Goal: Task Accomplishment & Management: Use online tool/utility

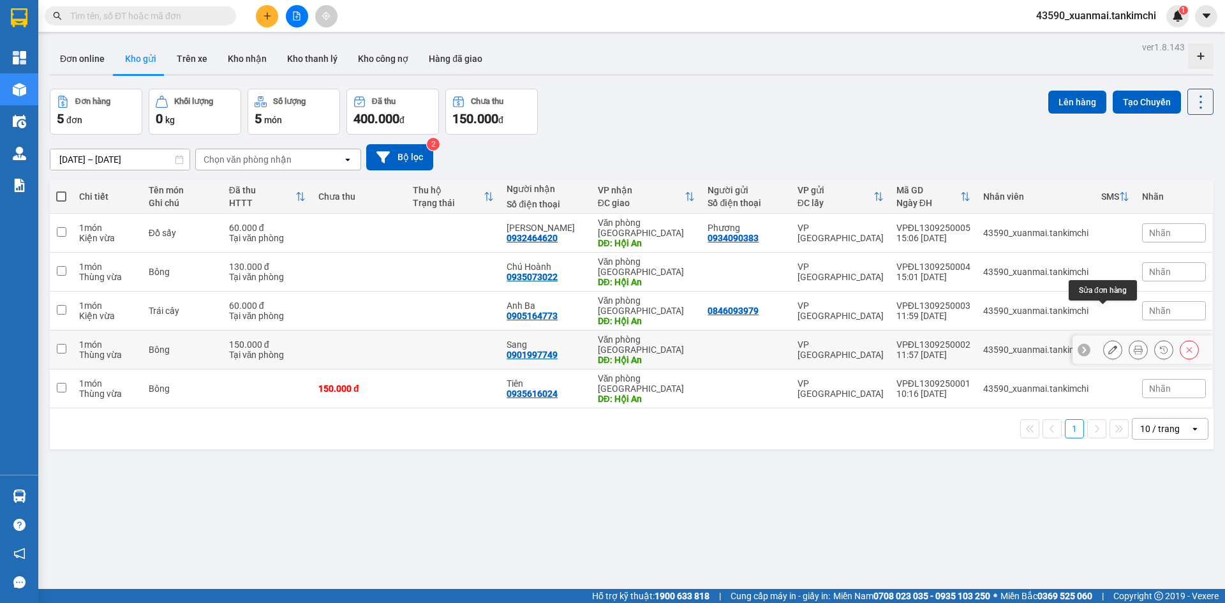
click at [1108, 345] on icon at bounding box center [1112, 349] width 9 height 9
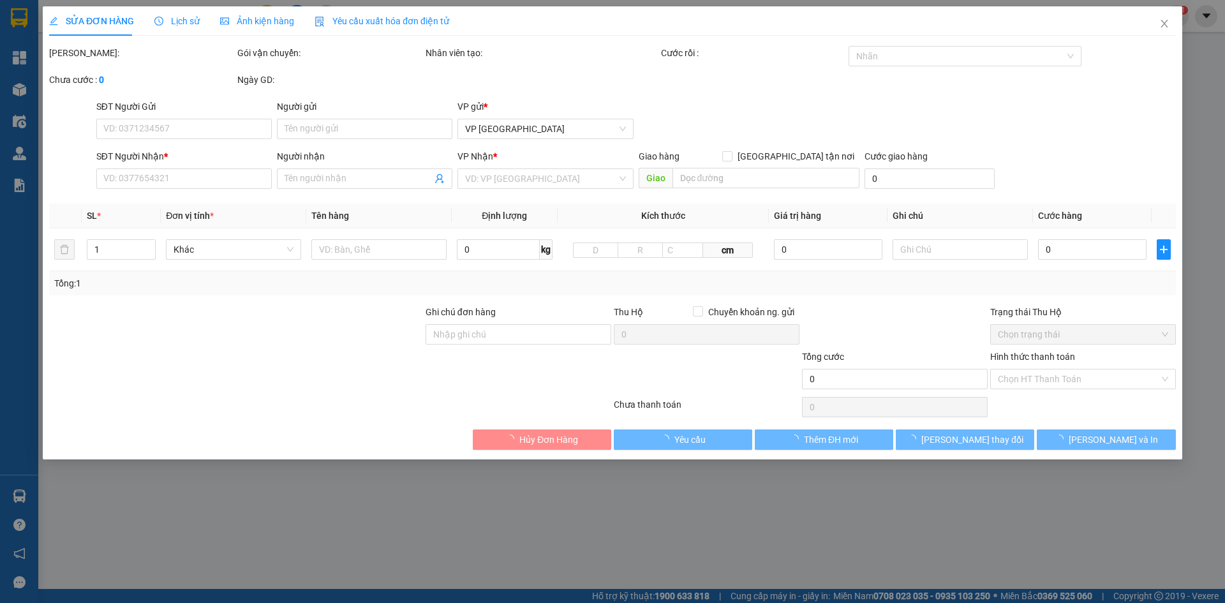
type input "0901997749"
type input "Sang"
type input "Hội An"
type input "150.000"
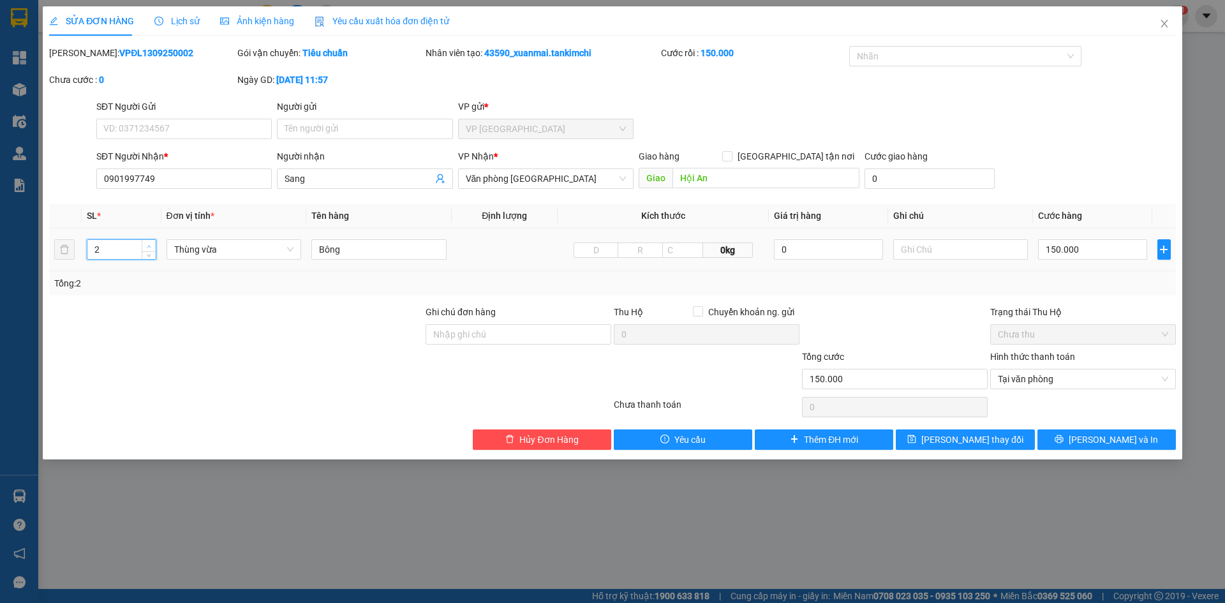
click at [152, 246] on span "up" at bounding box center [149, 246] width 8 height 8
type input "3"
click at [152, 246] on span "up" at bounding box center [149, 246] width 8 height 8
click at [1055, 249] on input "150.000" at bounding box center [1092, 249] width 108 height 20
click at [1056, 249] on input "150.000" at bounding box center [1092, 249] width 108 height 20
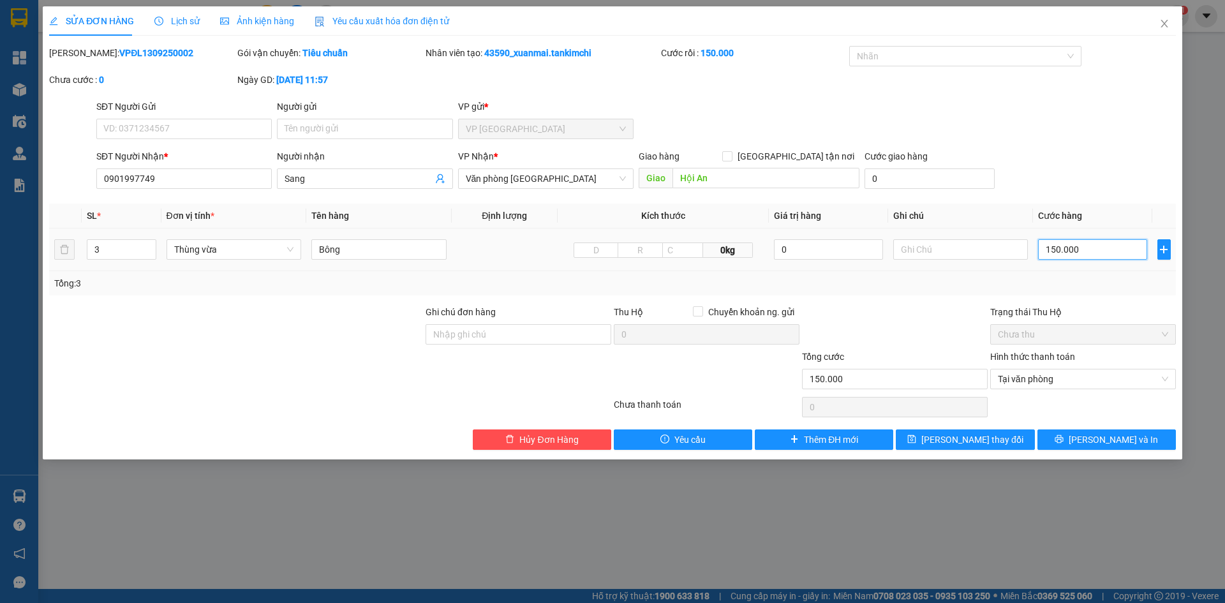
type input "10.000"
type input "0"
type input "0.000"
type input "40.000"
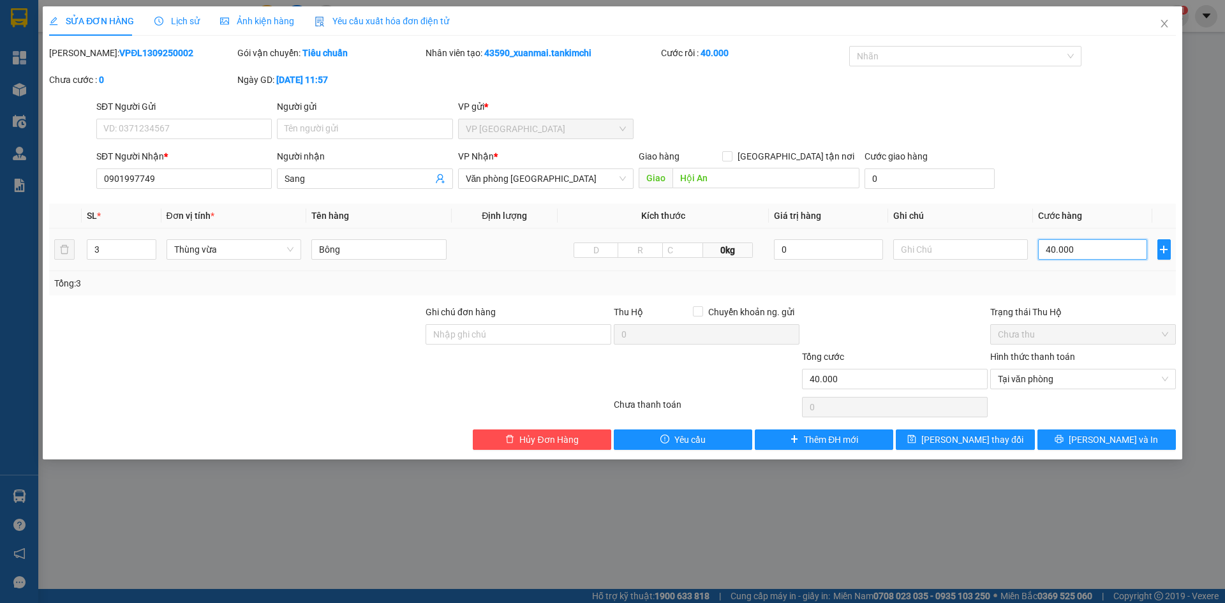
type input "470.000"
click at [995, 442] on span "[PERSON_NAME] thay đổi" at bounding box center [972, 439] width 102 height 14
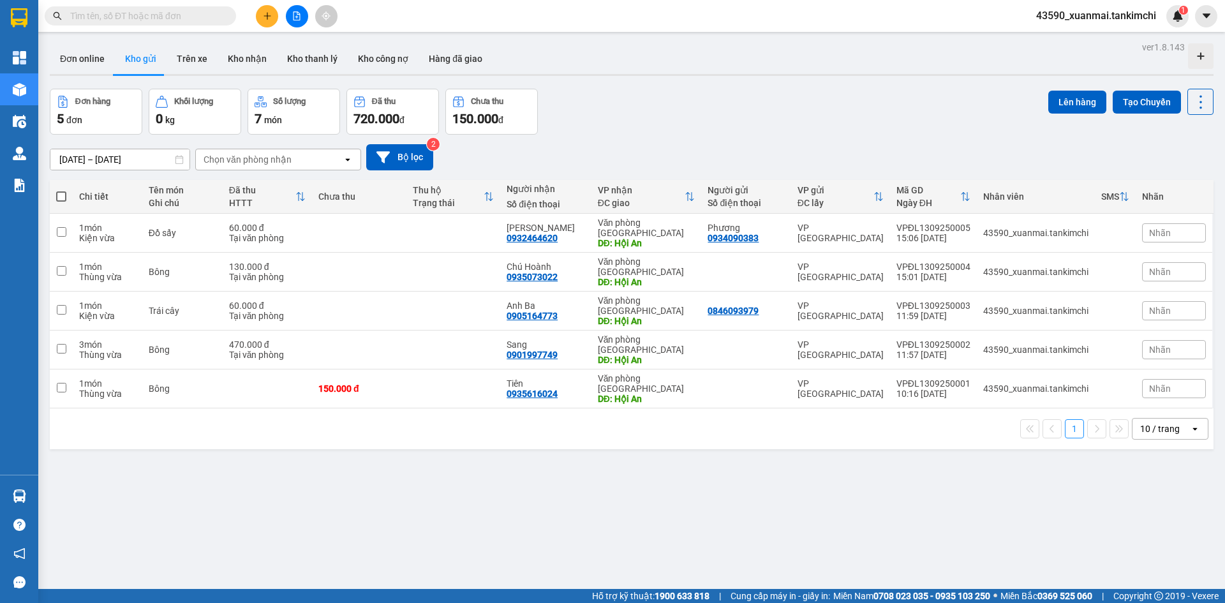
click at [154, 15] on input "text" at bounding box center [145, 16] width 151 height 14
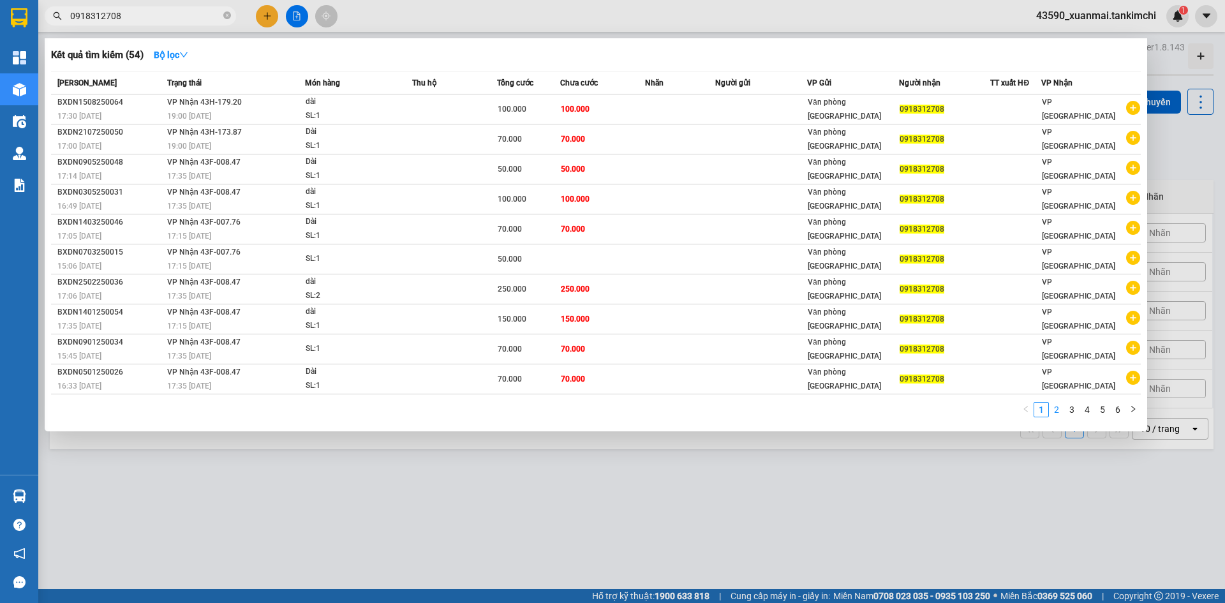
type input "0918312708"
click at [1061, 407] on link "2" at bounding box center [1056, 409] width 14 height 14
click at [1043, 413] on link "1" at bounding box center [1041, 409] width 14 height 14
click at [1055, 408] on link "2" at bounding box center [1056, 409] width 14 height 14
click at [1072, 414] on link "3" at bounding box center [1072, 409] width 14 height 14
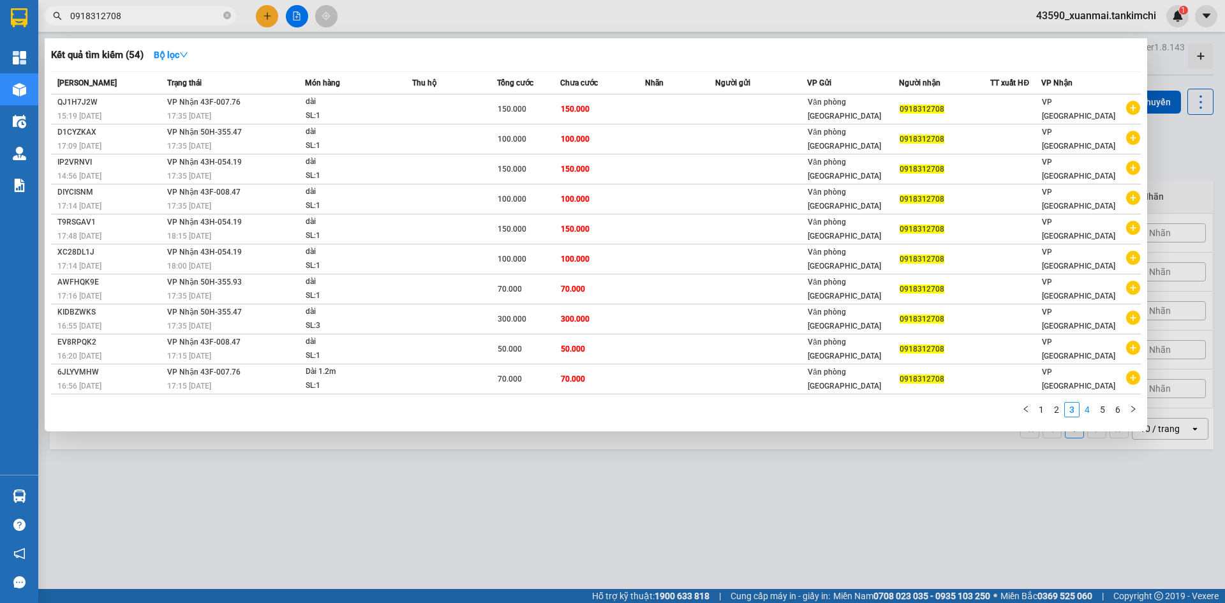
click at [1084, 412] on link "4" at bounding box center [1087, 409] width 14 height 14
click at [401, 15] on div at bounding box center [612, 301] width 1225 height 603
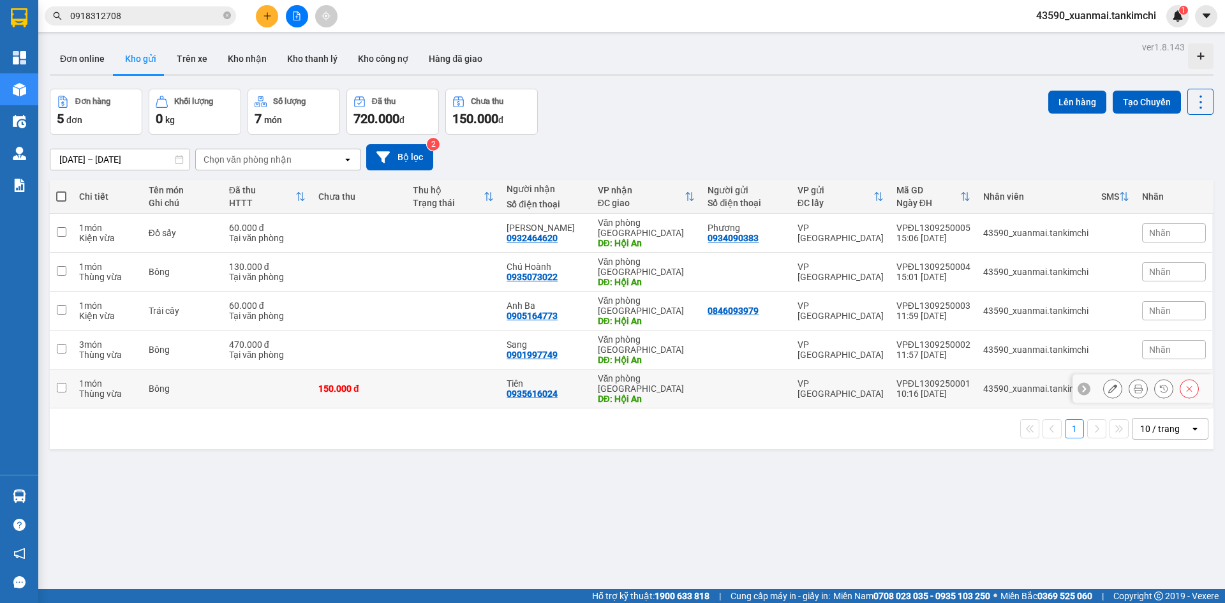
click at [1109, 378] on button at bounding box center [1112, 389] width 18 height 22
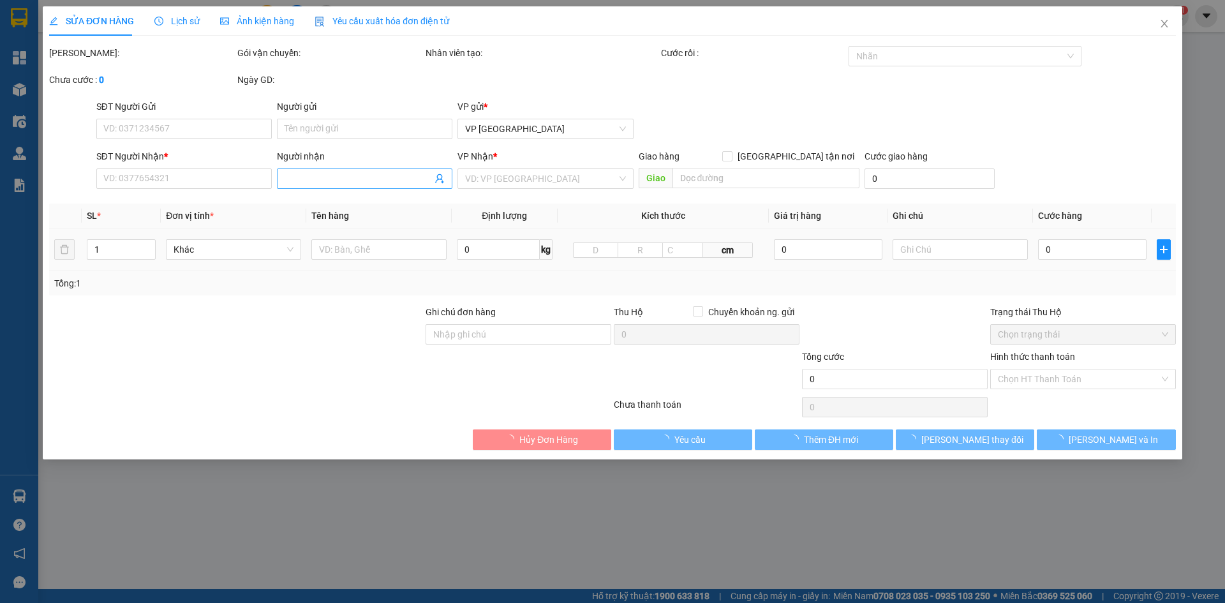
type input "0935616024"
type input "Tiên"
type input "Hội An"
type input "150.000"
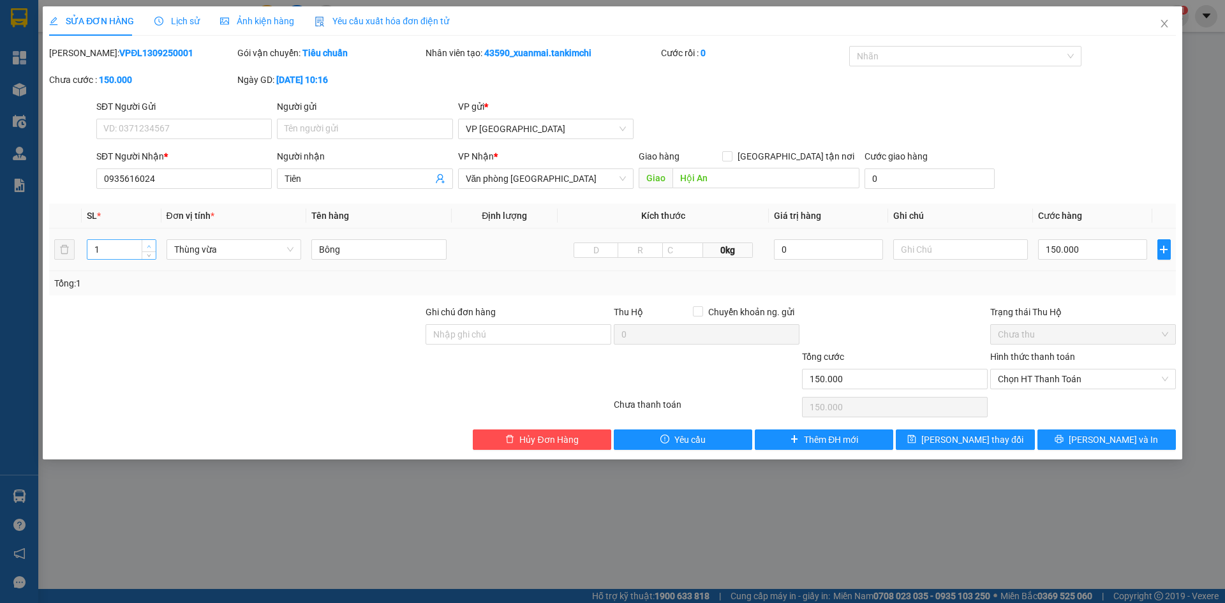
type input "2"
click at [149, 245] on icon "up" at bounding box center [149, 246] width 4 height 4
click at [1051, 250] on input "150.000" at bounding box center [1092, 249] width 108 height 20
type input "50.000"
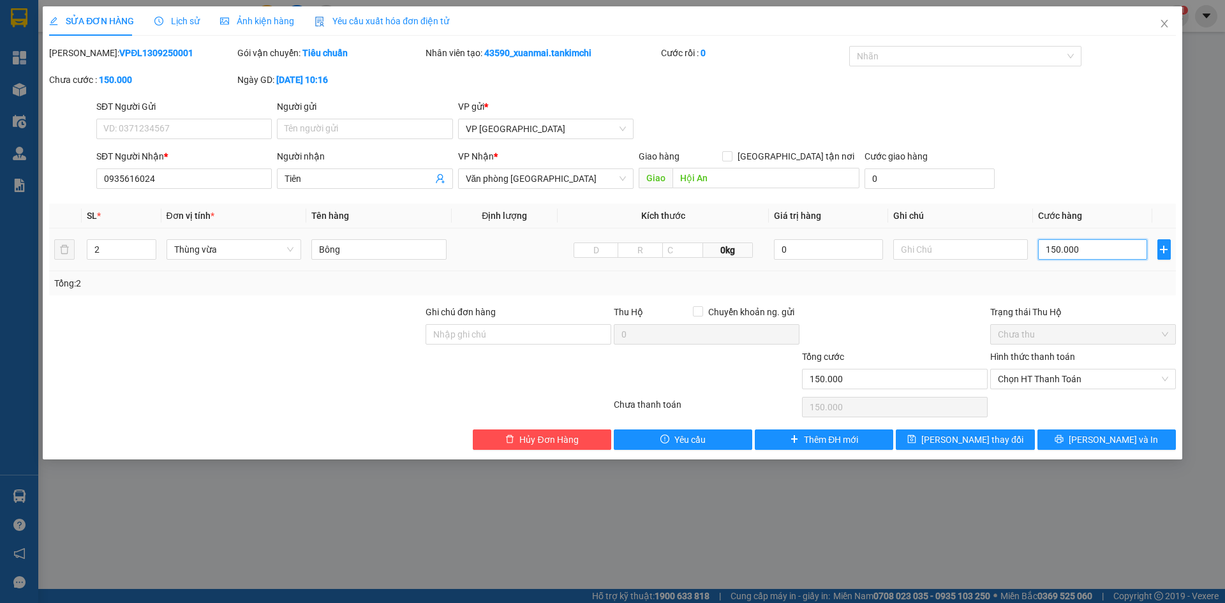
type input "50.000"
type input "250.000"
click at [1055, 381] on span "Chọn HT Thanh Toán" at bounding box center [1083, 378] width 170 height 19
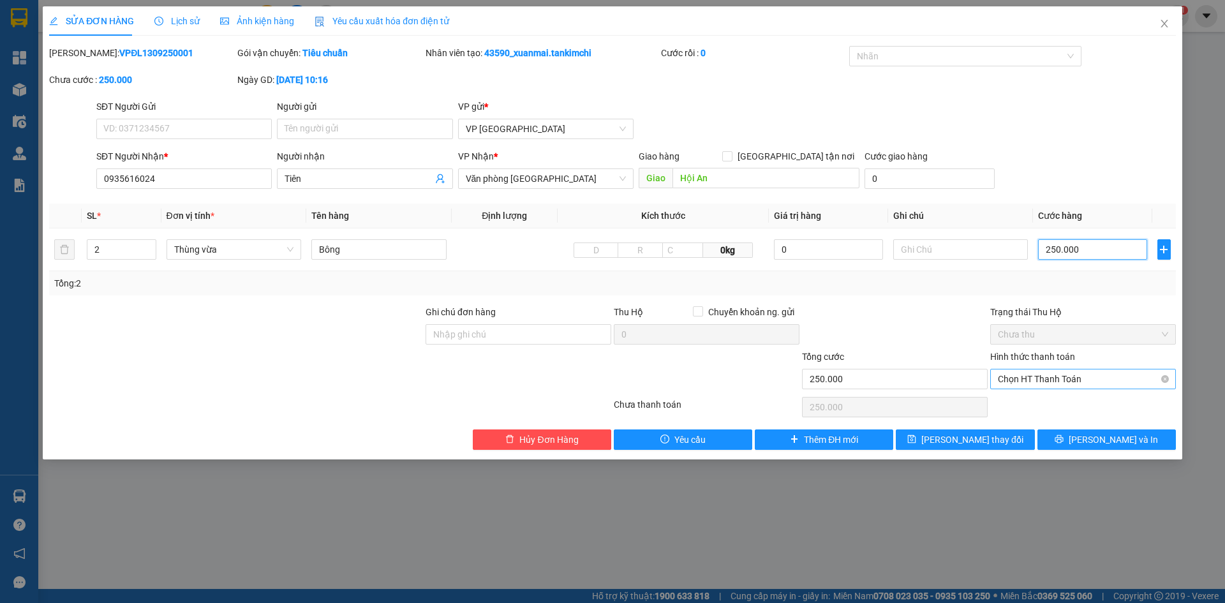
type input "250.000"
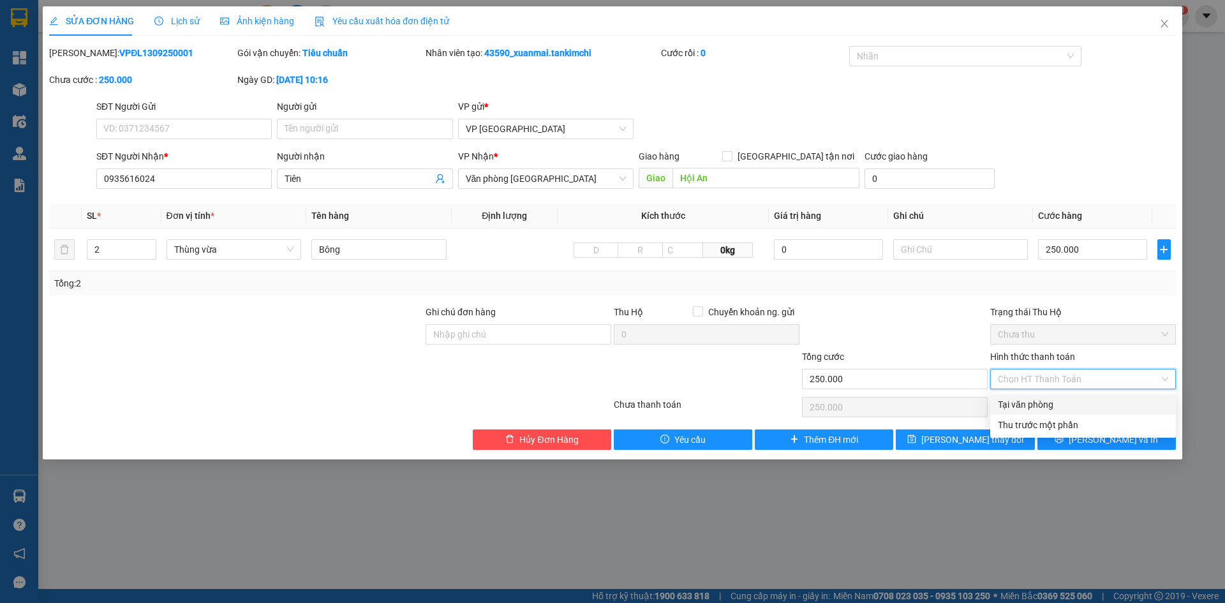
click at [1042, 405] on div "Tại văn phòng" at bounding box center [1083, 404] width 170 height 14
type input "0"
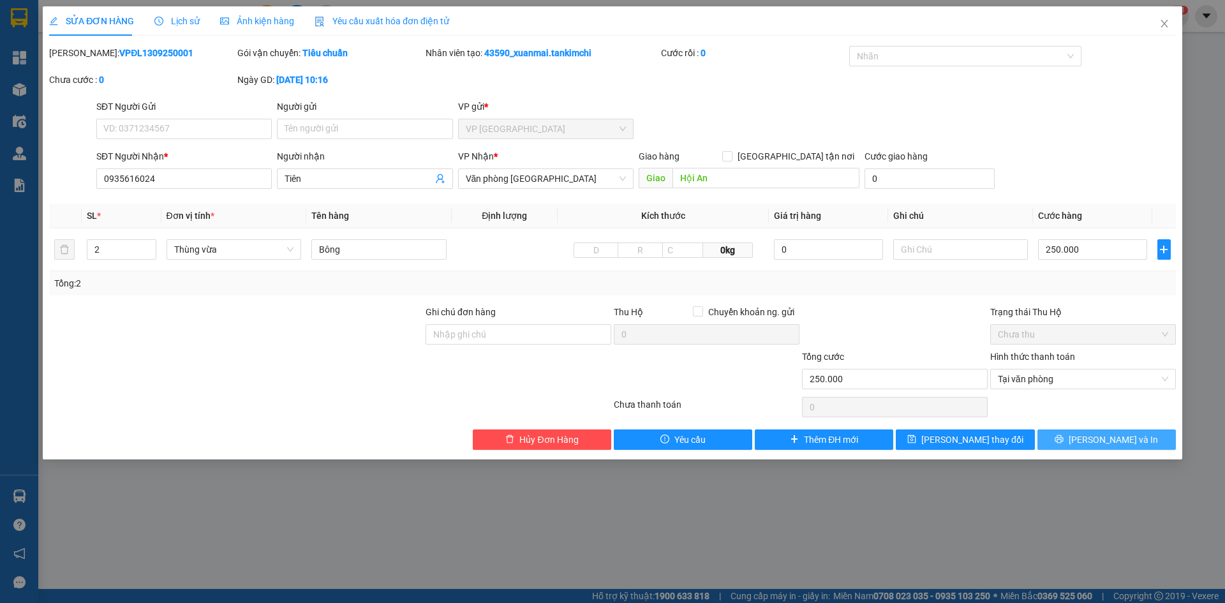
click at [1099, 440] on span "[PERSON_NAME] và In" at bounding box center [1112, 439] width 89 height 14
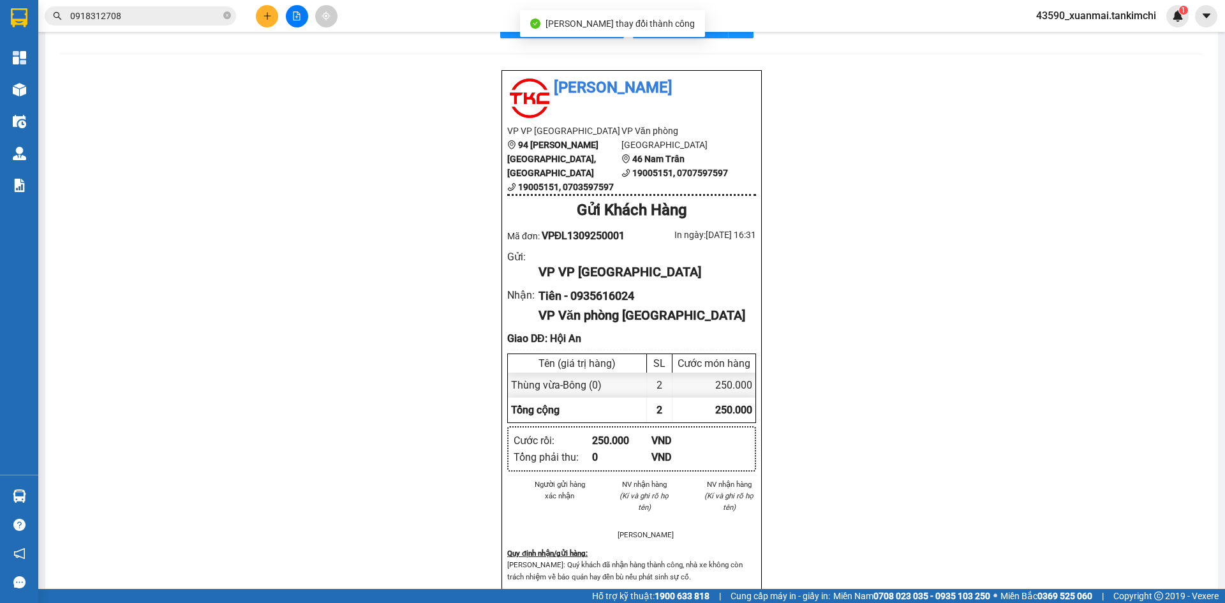
scroll to position [64, 0]
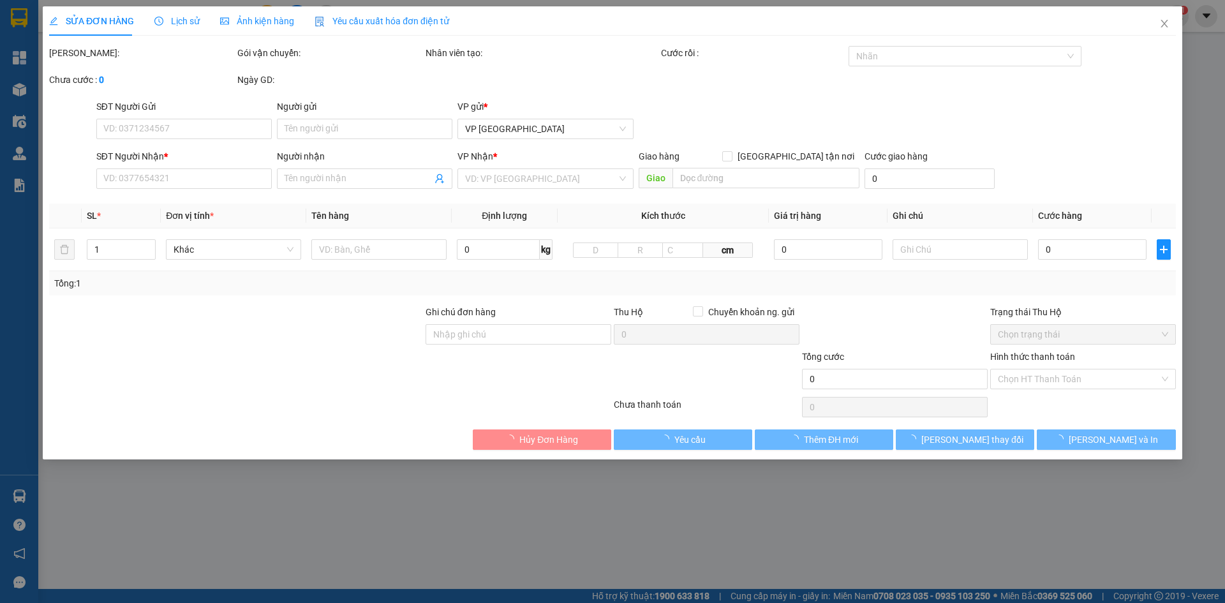
type input "0935616024"
type input "Tiên"
type input "Hội An"
type input "250.000"
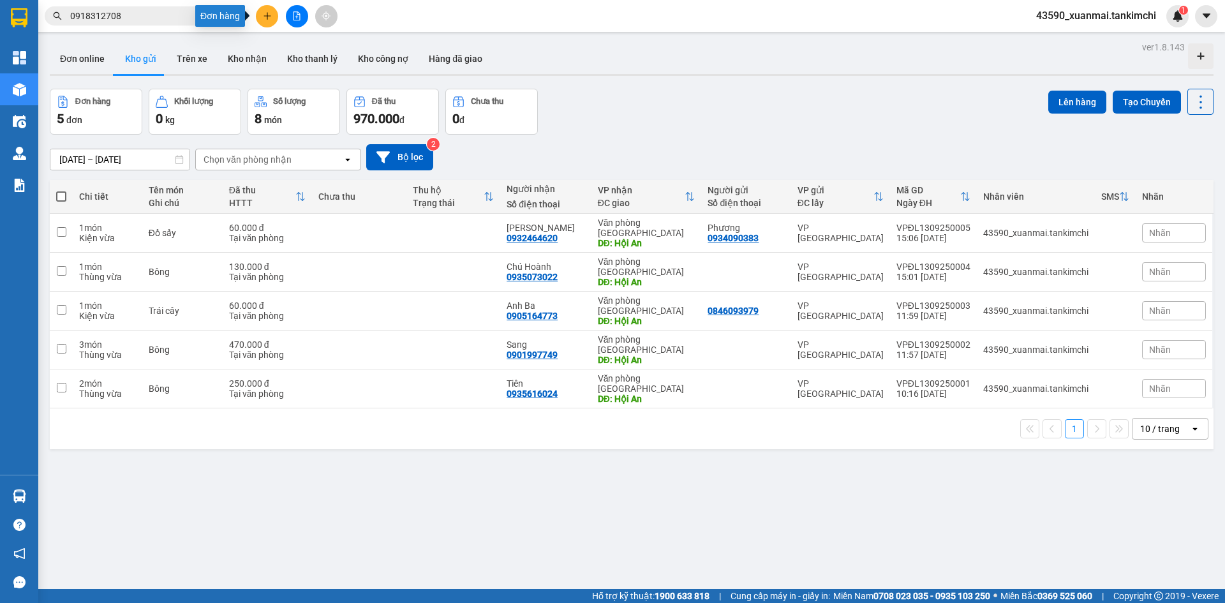
click at [269, 17] on icon "plus" at bounding box center [267, 15] width 9 height 9
click at [307, 54] on div "Tạo đơn hàng" at bounding box center [317, 48] width 55 height 14
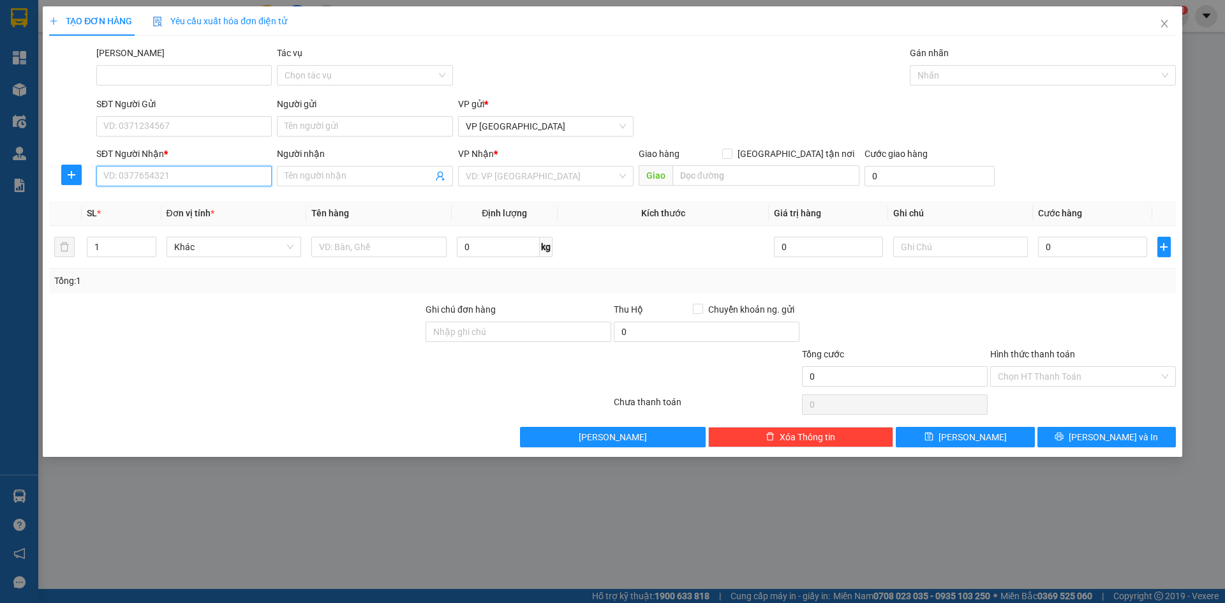
click at [170, 179] on input "SĐT Người Nhận *" at bounding box center [183, 176] width 175 height 20
click at [167, 201] on div "0969817085 - Sen" at bounding box center [184, 202] width 160 height 14
type input "0969817085"
type input "Sen"
click at [240, 245] on span "Hàng thông thường" at bounding box center [234, 246] width 120 height 19
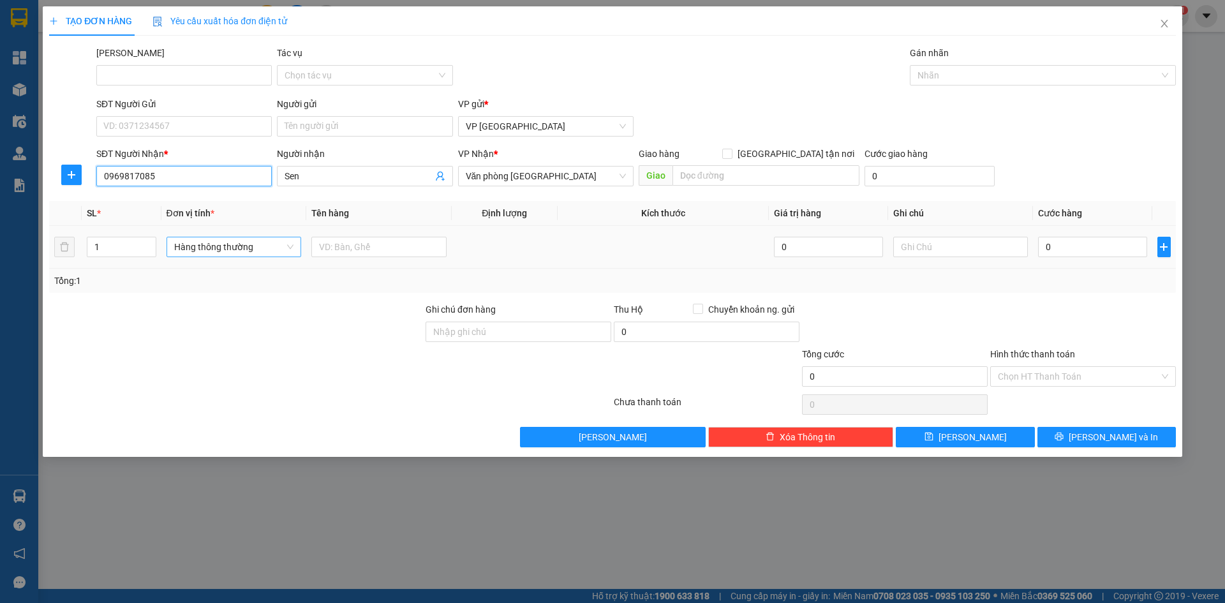
type input "0969817085"
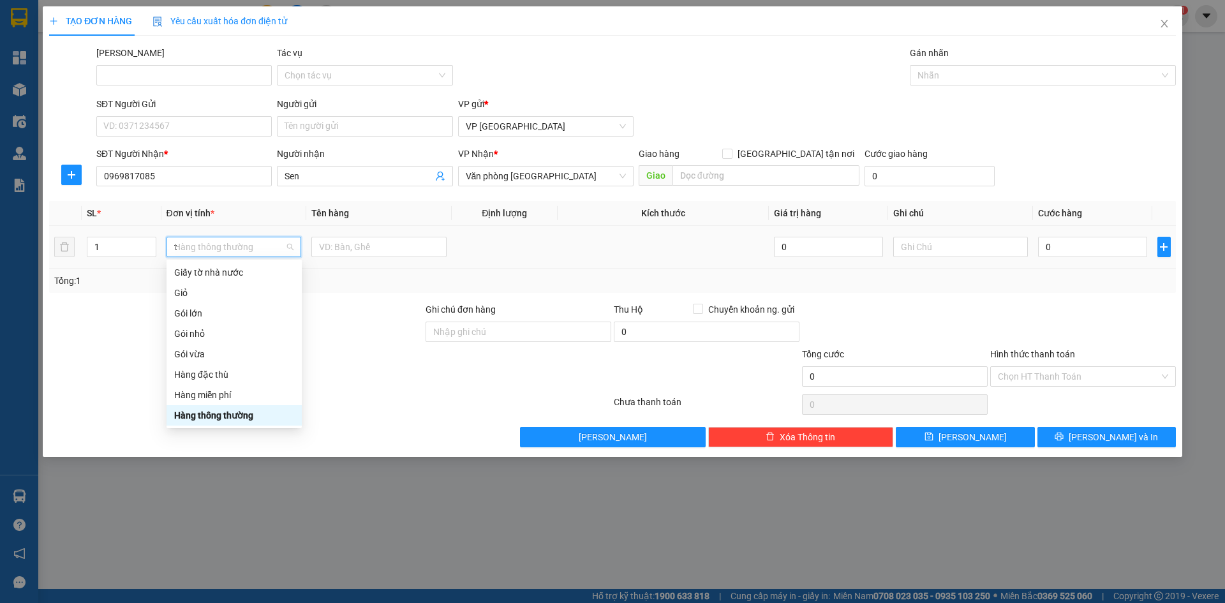
scroll to position [199, 0]
type input "th"
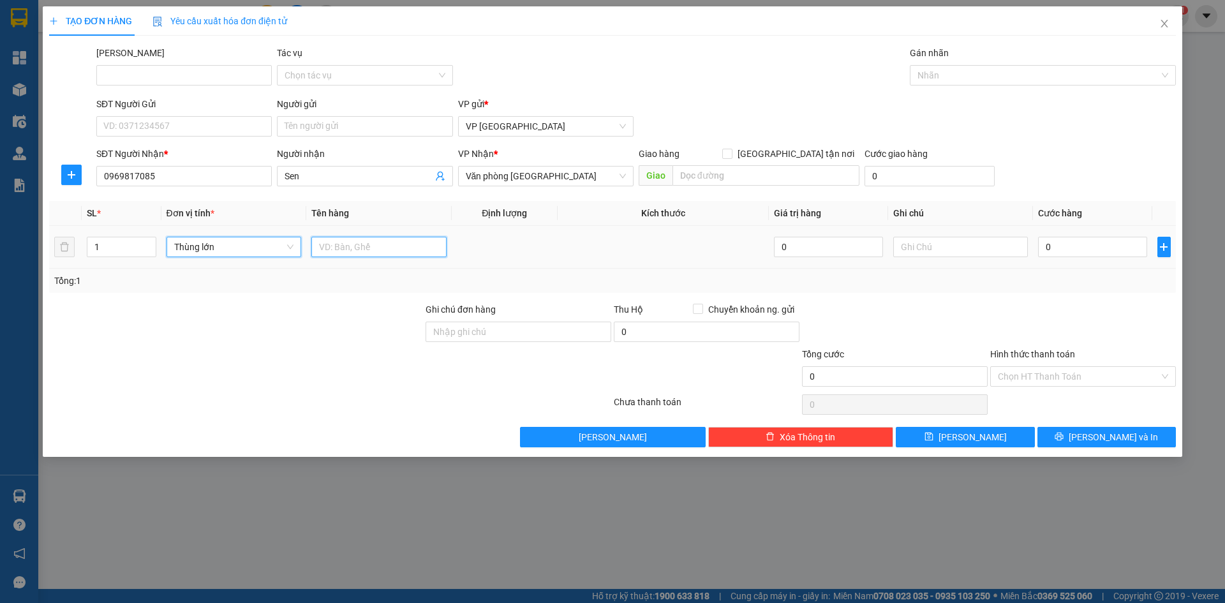
click at [321, 251] on input "text" at bounding box center [378, 247] width 135 height 20
drag, startPoint x: 341, startPoint y: 244, endPoint x: 376, endPoint y: 254, distance: 35.7
click at [376, 254] on input "Bông 250000" at bounding box center [378, 247] width 135 height 20
type input "Bông"
click at [1066, 244] on input "0" at bounding box center [1092, 247] width 108 height 20
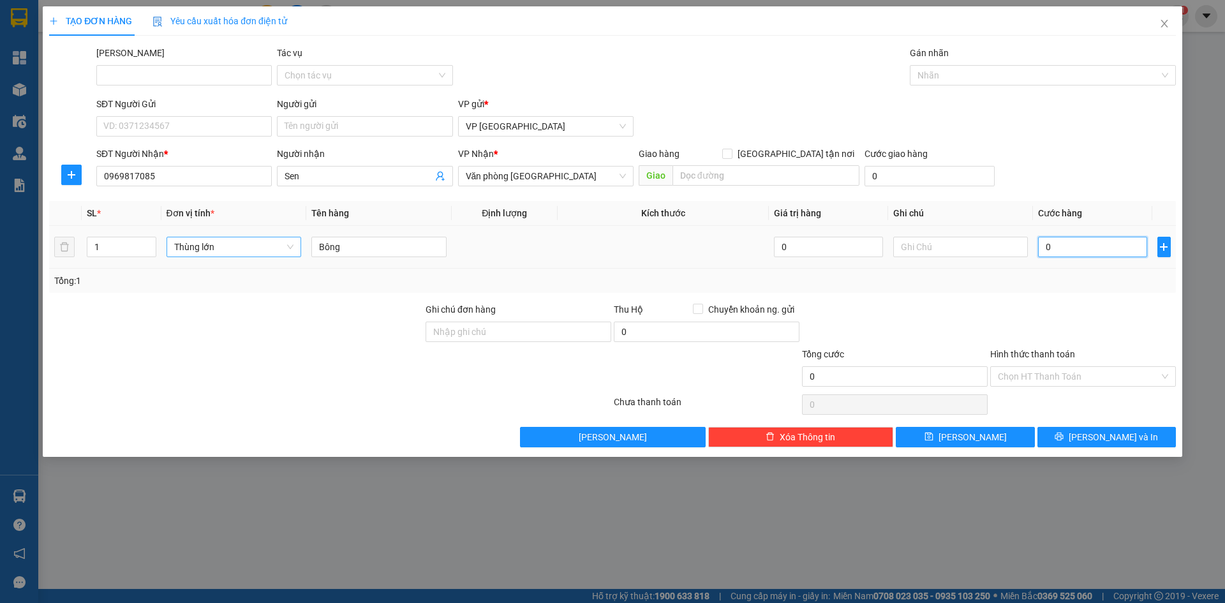
paste input "250.00"
type input "250.000"
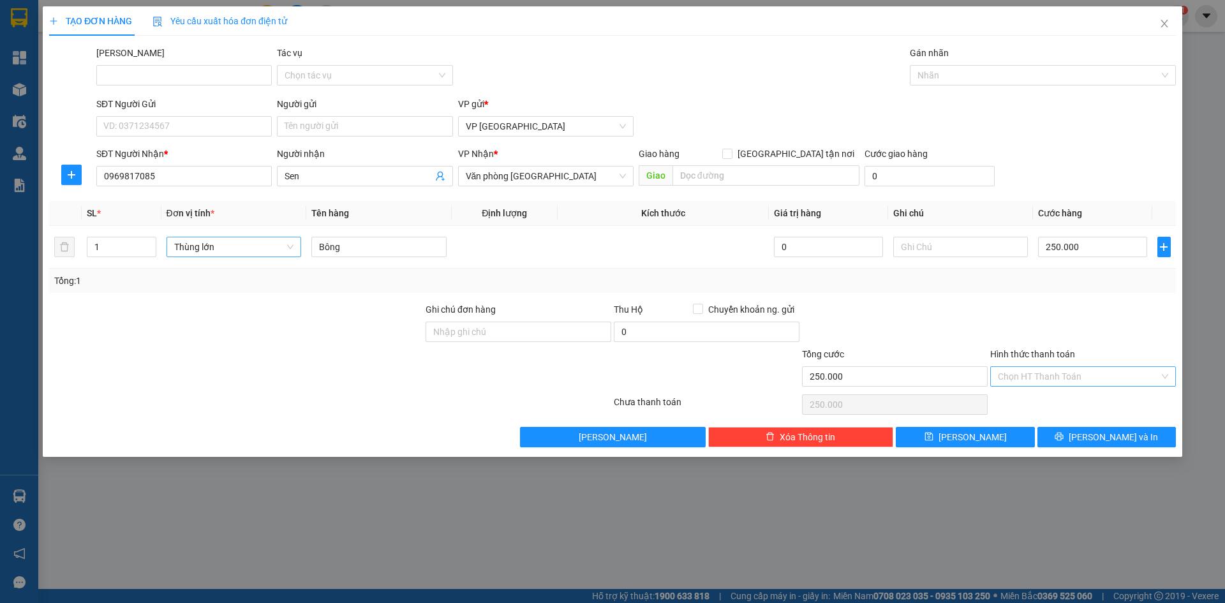
click at [1036, 385] on input "Hình thức thanh toán" at bounding box center [1078, 376] width 161 height 19
click at [1040, 402] on div "Tại văn phòng" at bounding box center [1083, 402] width 170 height 14
type input "0"
click at [1063, 441] on icon "printer" at bounding box center [1058, 436] width 9 height 9
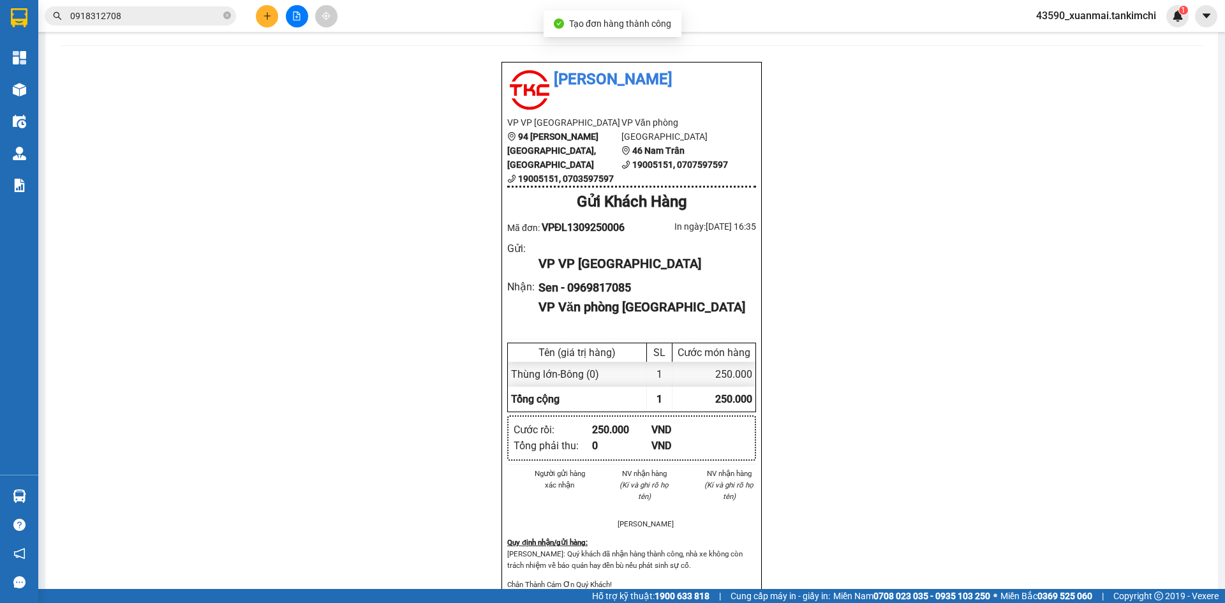
scroll to position [64, 0]
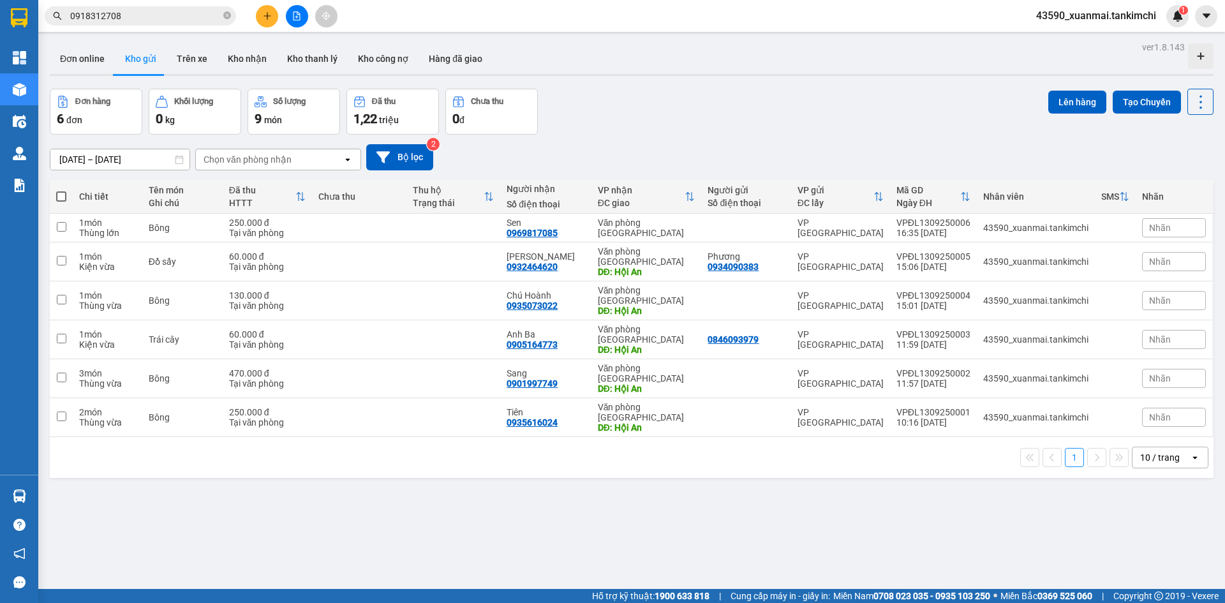
click at [64, 196] on span at bounding box center [61, 196] width 10 height 10
click at [61, 190] on input "checkbox" at bounding box center [61, 190] width 0 height 0
checkbox input "true"
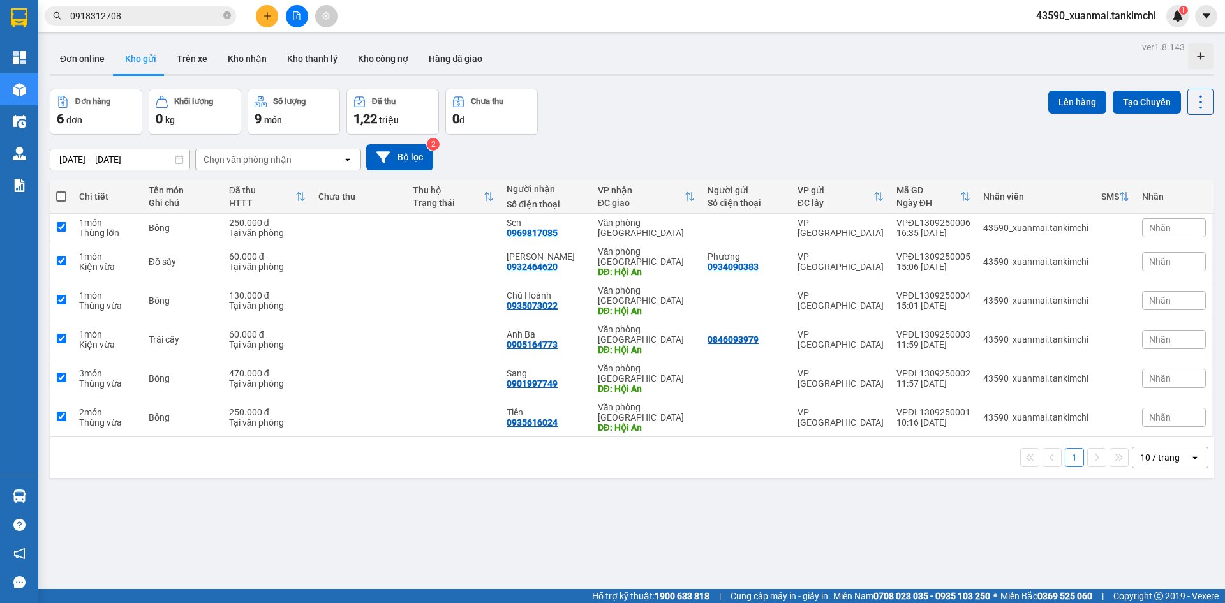
checkbox input "true"
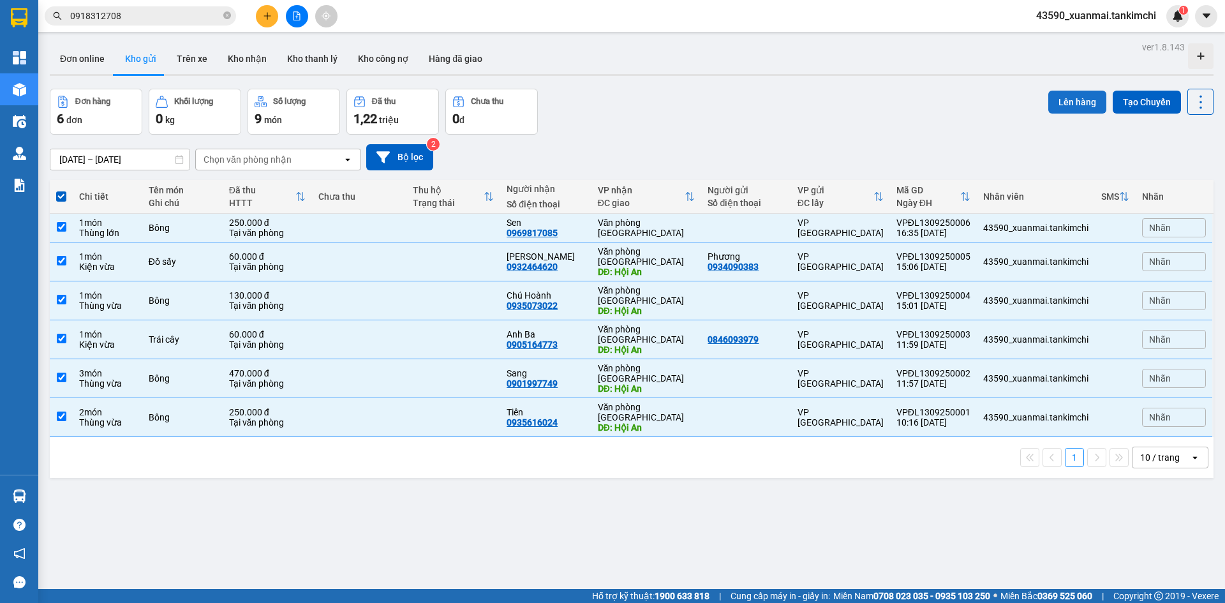
click at [1078, 102] on button "Lên hàng" at bounding box center [1077, 102] width 58 height 23
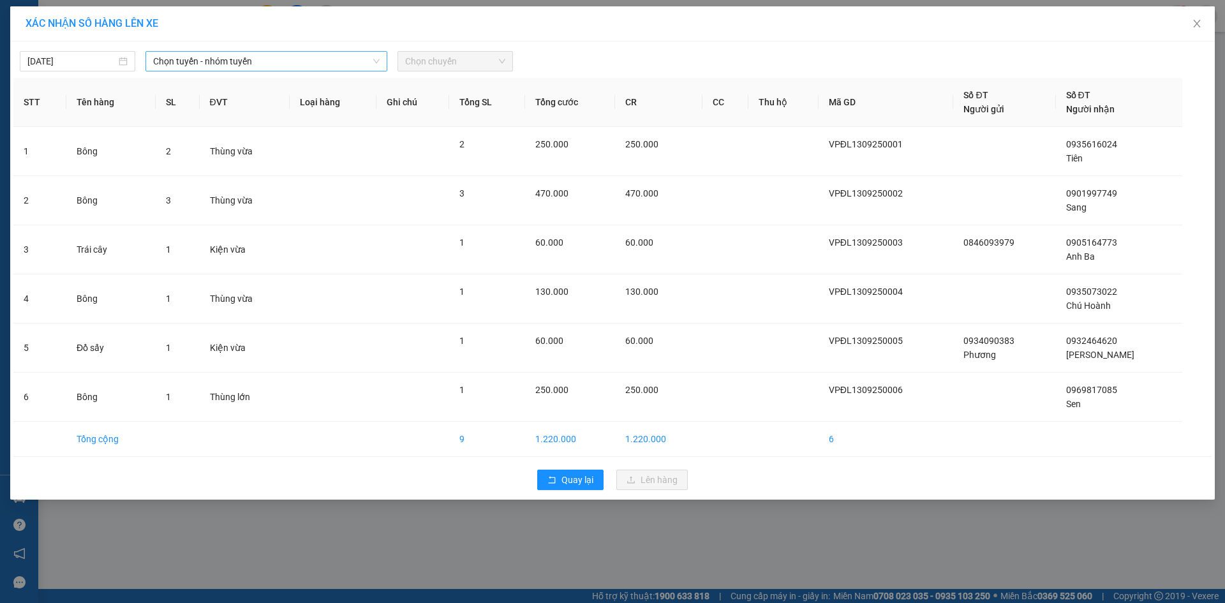
click at [195, 62] on span "Chọn tuyến - nhóm tuyến" at bounding box center [266, 61] width 226 height 19
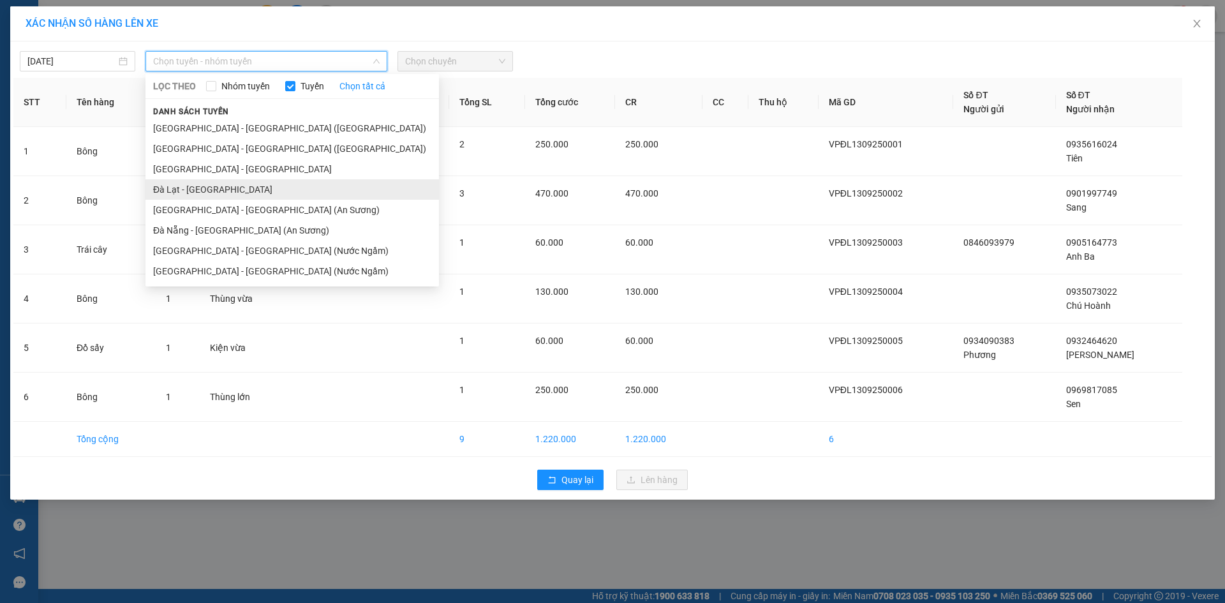
click at [184, 186] on li "Đà Lạt - [GEOGRAPHIC_DATA]" at bounding box center [291, 189] width 293 height 20
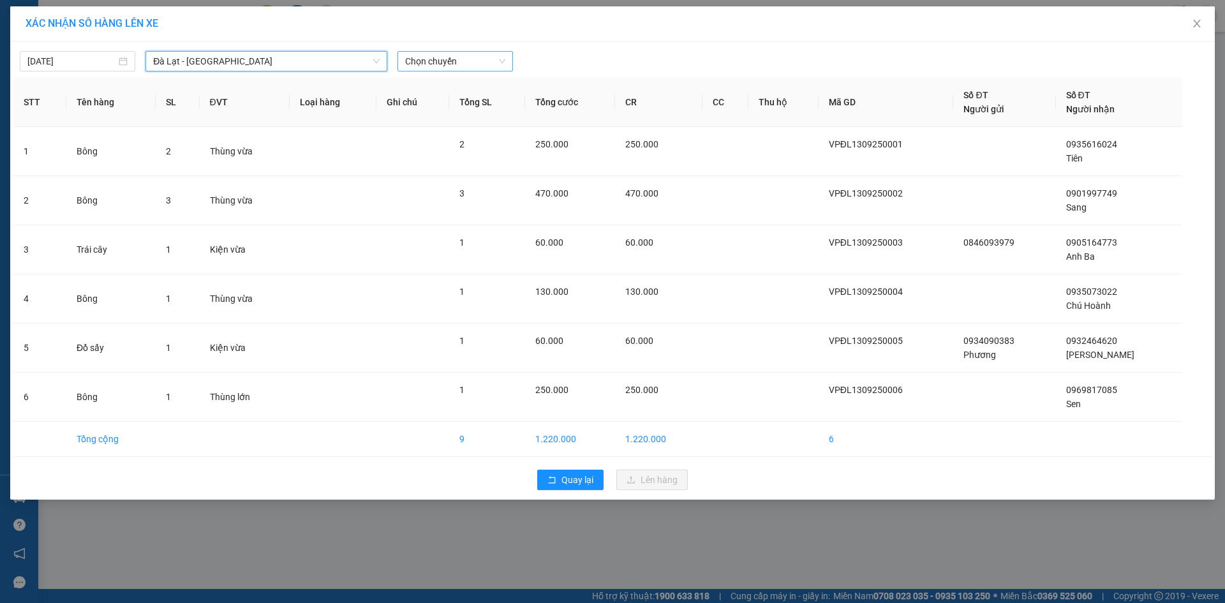
click at [450, 59] on span "Chọn chuyến" at bounding box center [455, 61] width 100 height 19
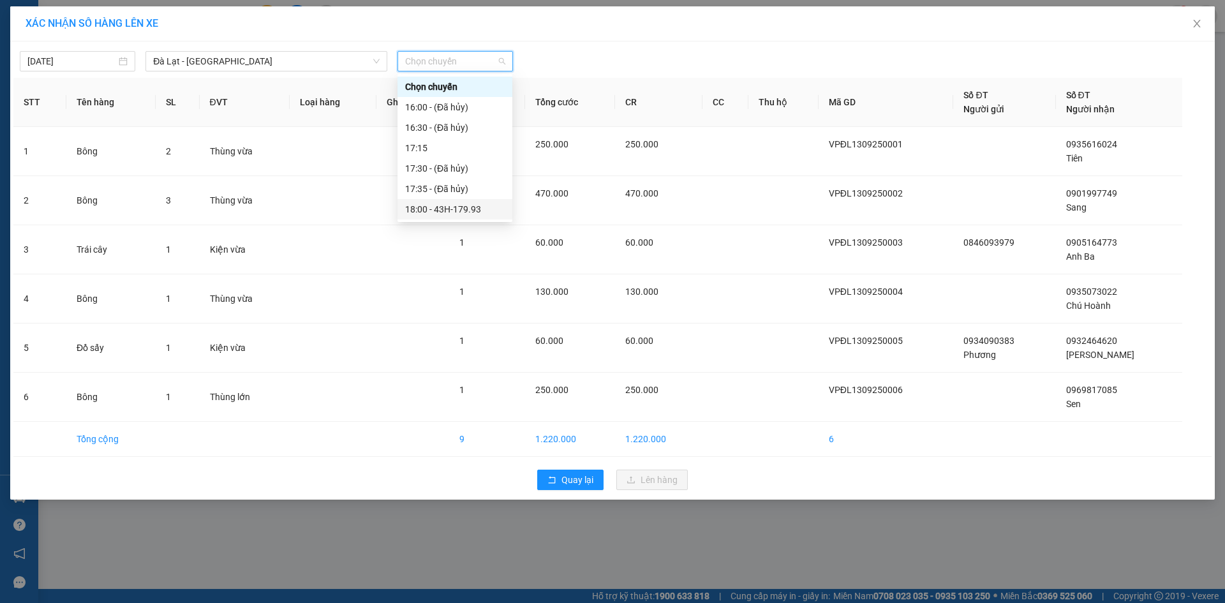
click at [450, 207] on div "18:00 - 43H-179.93" at bounding box center [455, 209] width 100 height 14
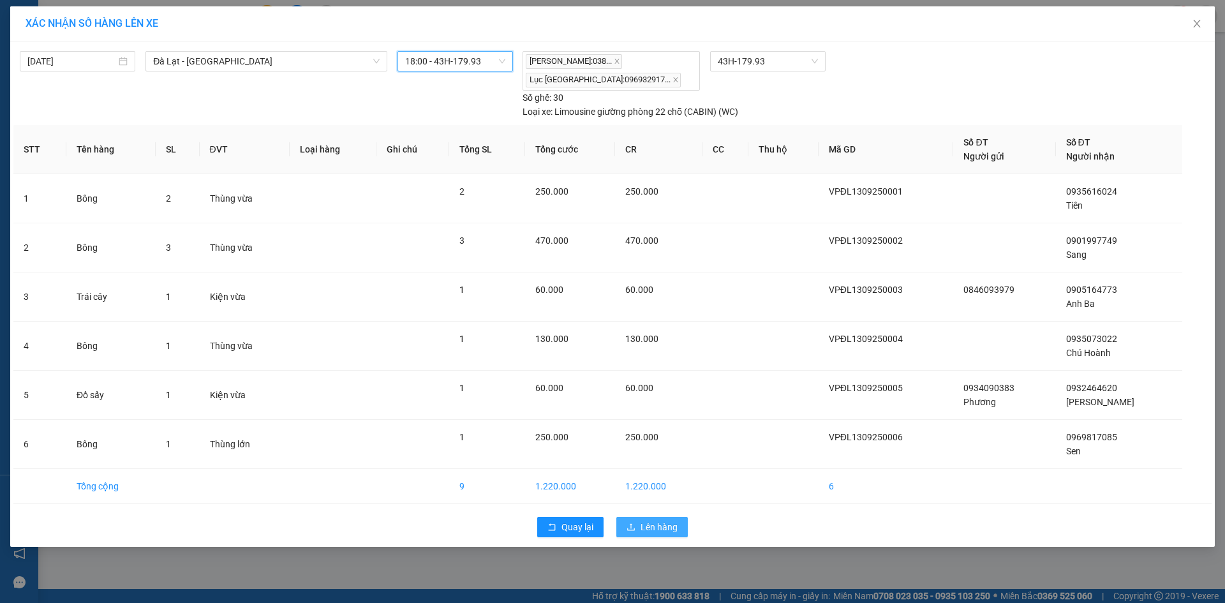
click at [667, 529] on span "Lên hàng" at bounding box center [658, 527] width 37 height 14
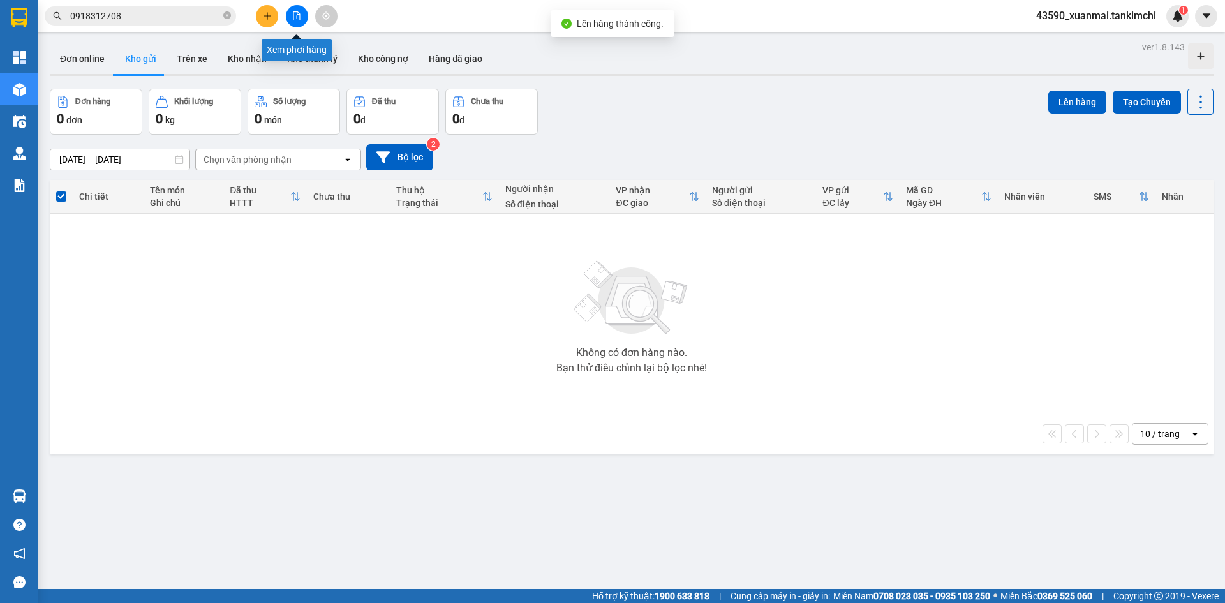
click at [302, 18] on button at bounding box center [297, 16] width 22 height 22
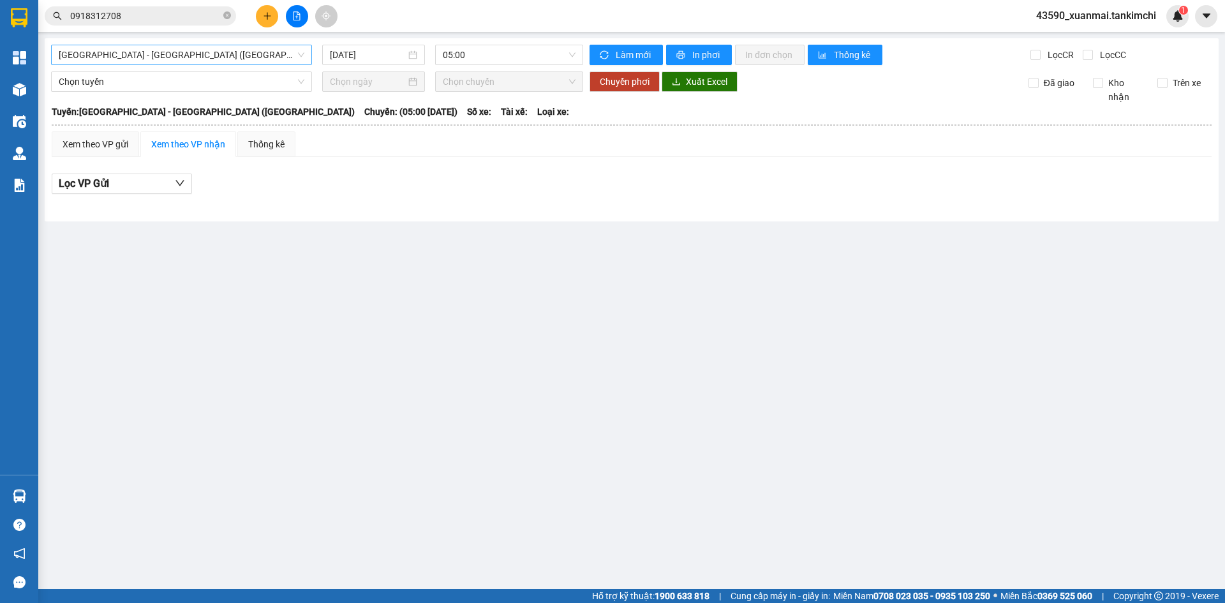
click at [179, 54] on span "[GEOGRAPHIC_DATA] - [GEOGRAPHIC_DATA] ([GEOGRAPHIC_DATA])" at bounding box center [182, 54] width 246 height 19
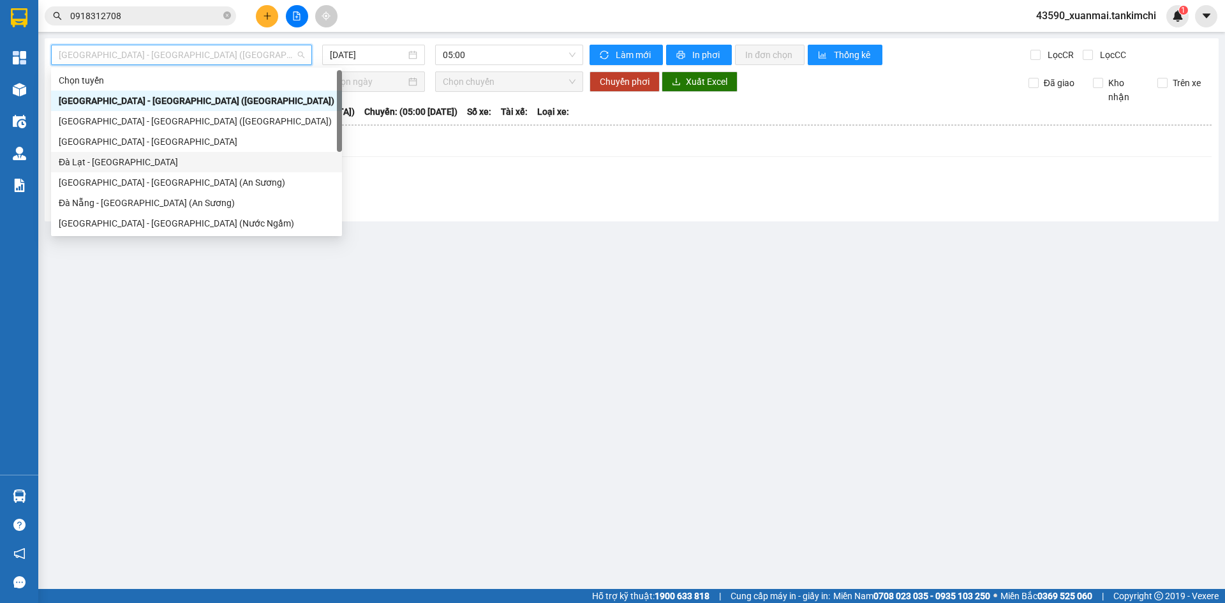
click at [98, 163] on div "Đà Lạt - [GEOGRAPHIC_DATA]" at bounding box center [197, 162] width 276 height 14
type input "[DATE]"
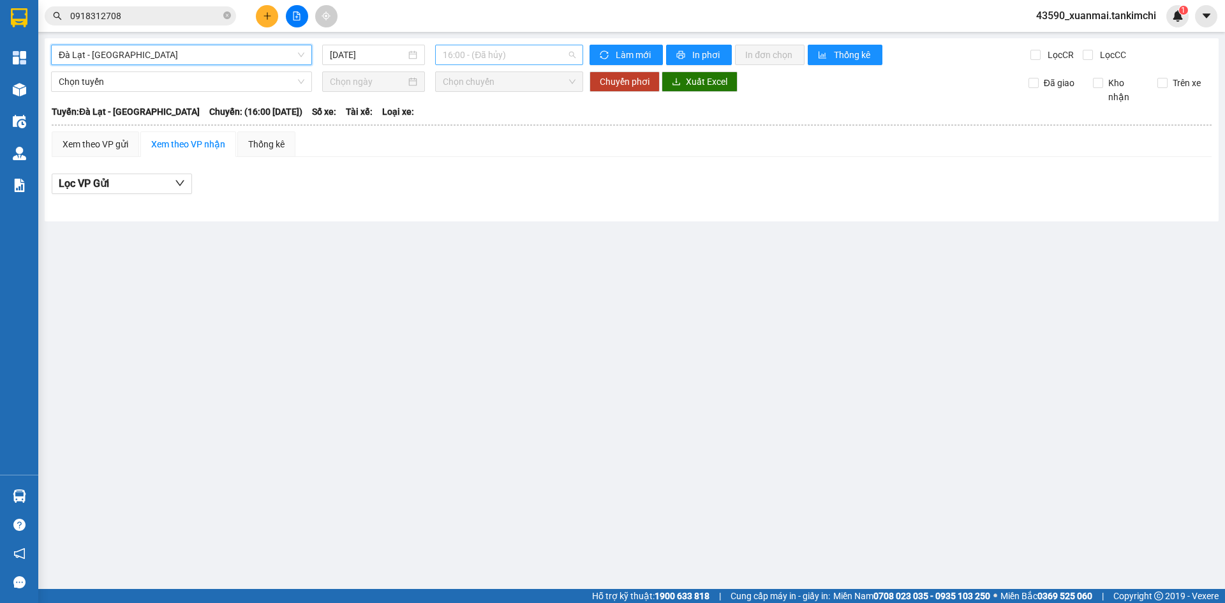
click at [507, 55] on span "16:00 - (Đã hủy)" at bounding box center [509, 54] width 133 height 19
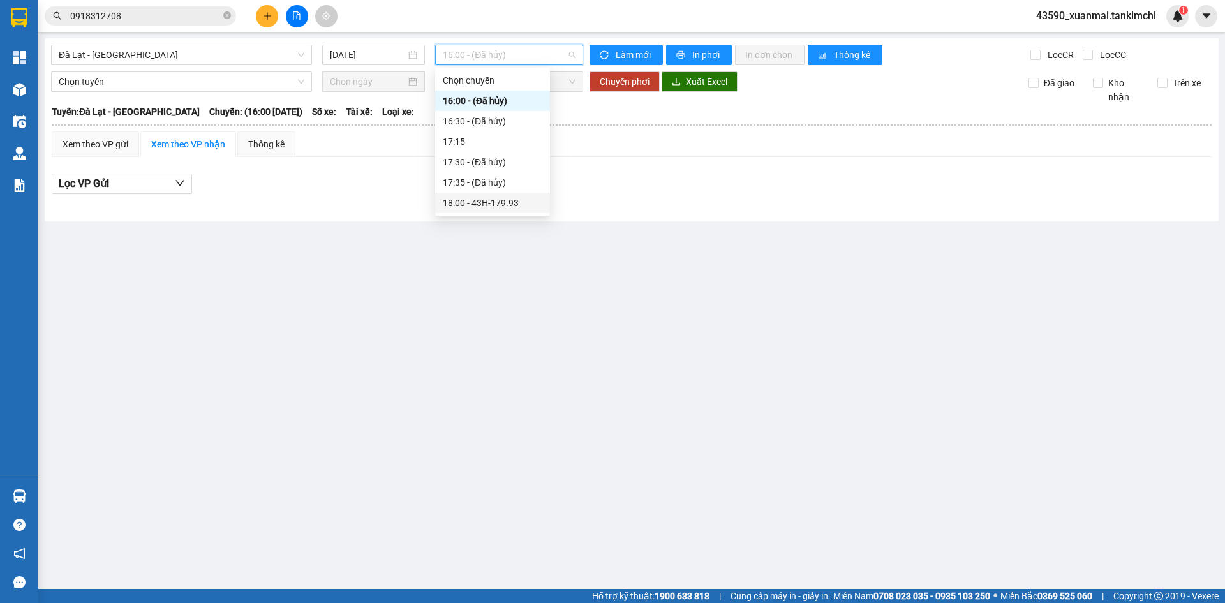
click at [513, 209] on div "18:00 - 43H-179.93" at bounding box center [493, 203] width 100 height 14
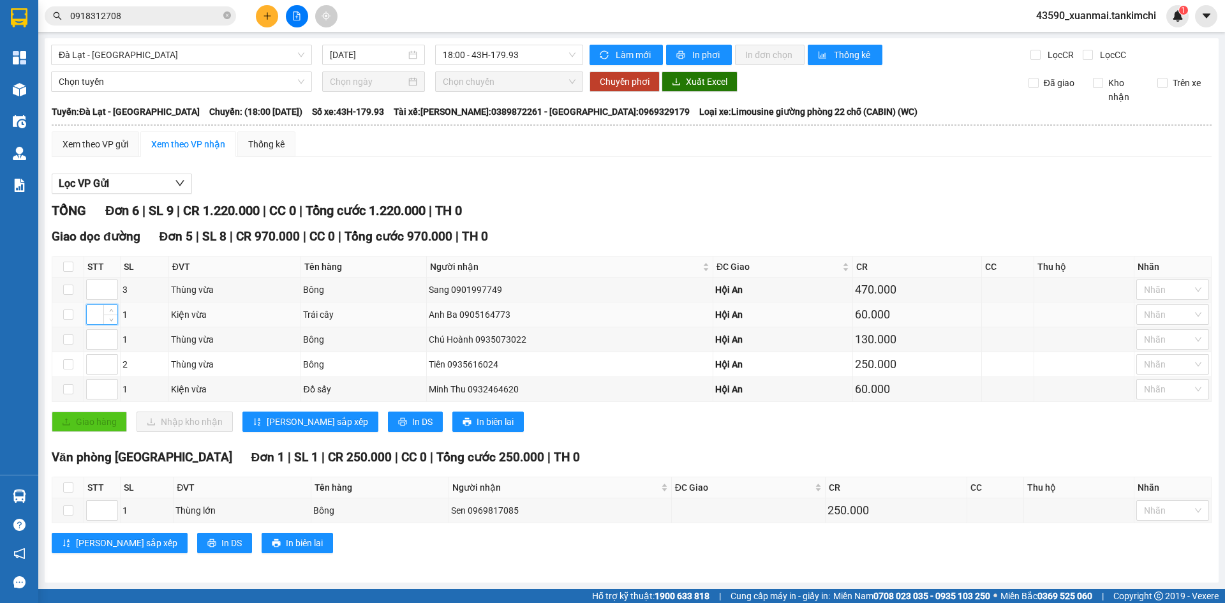
click at [94, 319] on input at bounding box center [102, 314] width 31 height 19
type input "1"
click at [94, 392] on input at bounding box center [102, 389] width 31 height 19
type input "2"
click at [94, 345] on input at bounding box center [102, 339] width 31 height 19
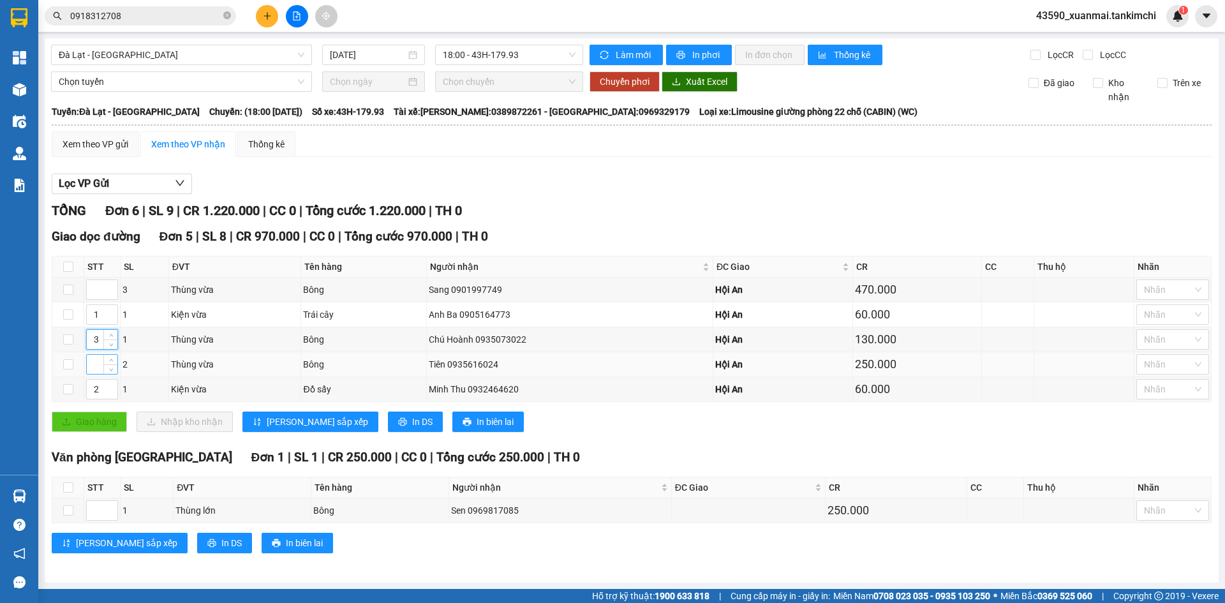
type input "3"
click at [94, 365] on input at bounding box center [102, 364] width 31 height 19
type input "4"
click at [98, 295] on input at bounding box center [102, 289] width 31 height 19
type input "5"
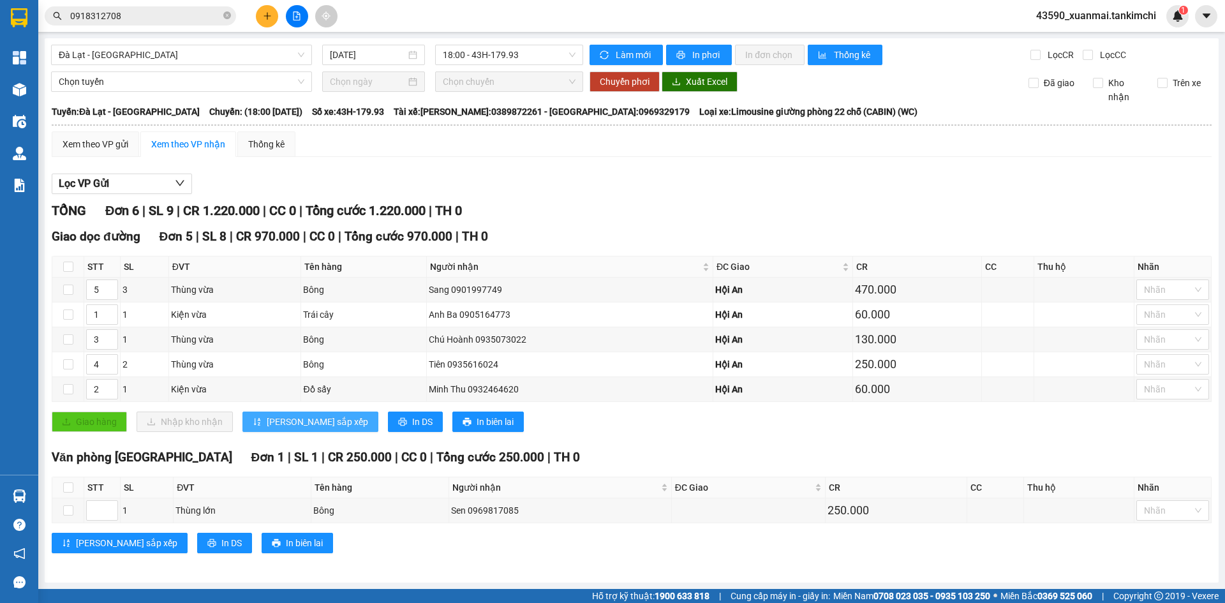
click at [281, 420] on span "[PERSON_NAME] sắp xếp" at bounding box center [317, 422] width 101 height 14
click at [709, 58] on span "In phơi" at bounding box center [706, 55] width 29 height 14
click at [718, 55] on span "In phơi" at bounding box center [706, 55] width 29 height 14
click at [703, 41] on div "[GEOGRAPHIC_DATA] - [GEOGRAPHIC_DATA] [DATE] 18:00 - 43H-179.93 Làm mới In phơi…" at bounding box center [632, 310] width 1174 height 544
click at [705, 54] on span "In phơi" at bounding box center [706, 55] width 29 height 14
